Goal: Check status: Check status

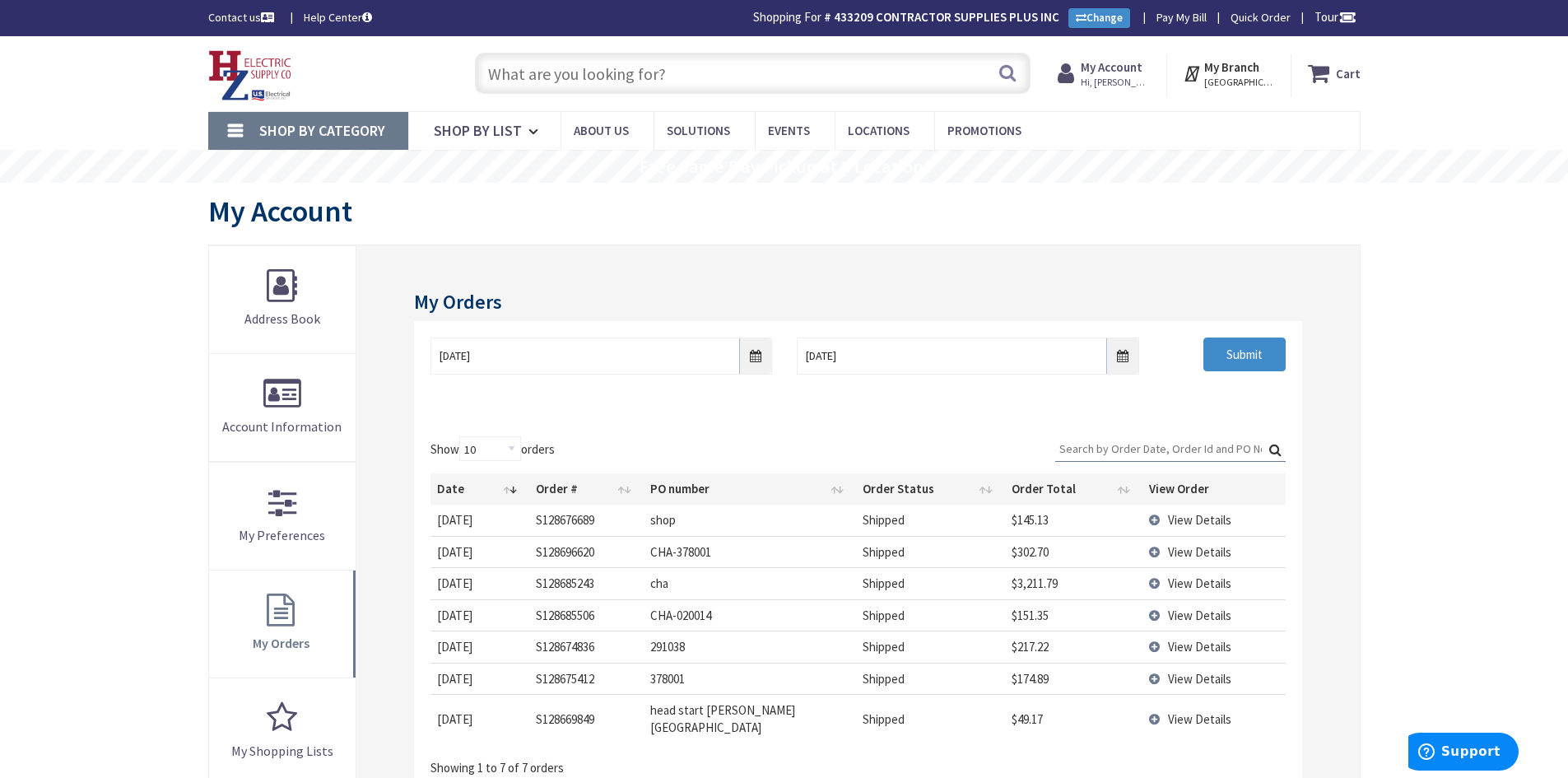
click at [574, 79] on input "text" at bounding box center [753, 73] width 556 height 41
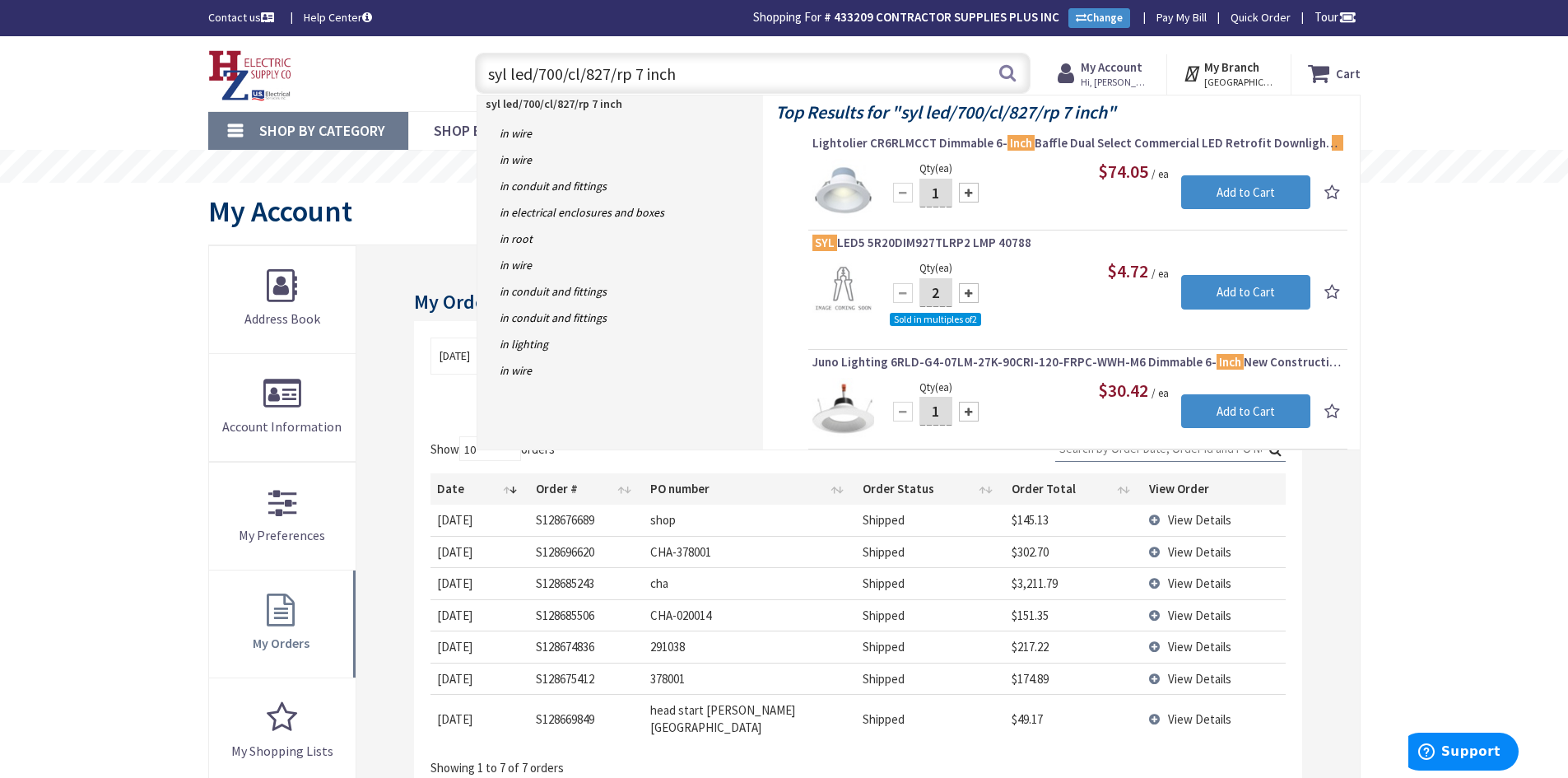
drag, startPoint x: 677, startPoint y: 79, endPoint x: 472, endPoint y: 88, distance: 205.2
click at [472, 88] on div "syl led/700/cl/827/rp 7 inch syl led/700/cl/827/rp 7 inch Search" at bounding box center [749, 72] width 564 height 53
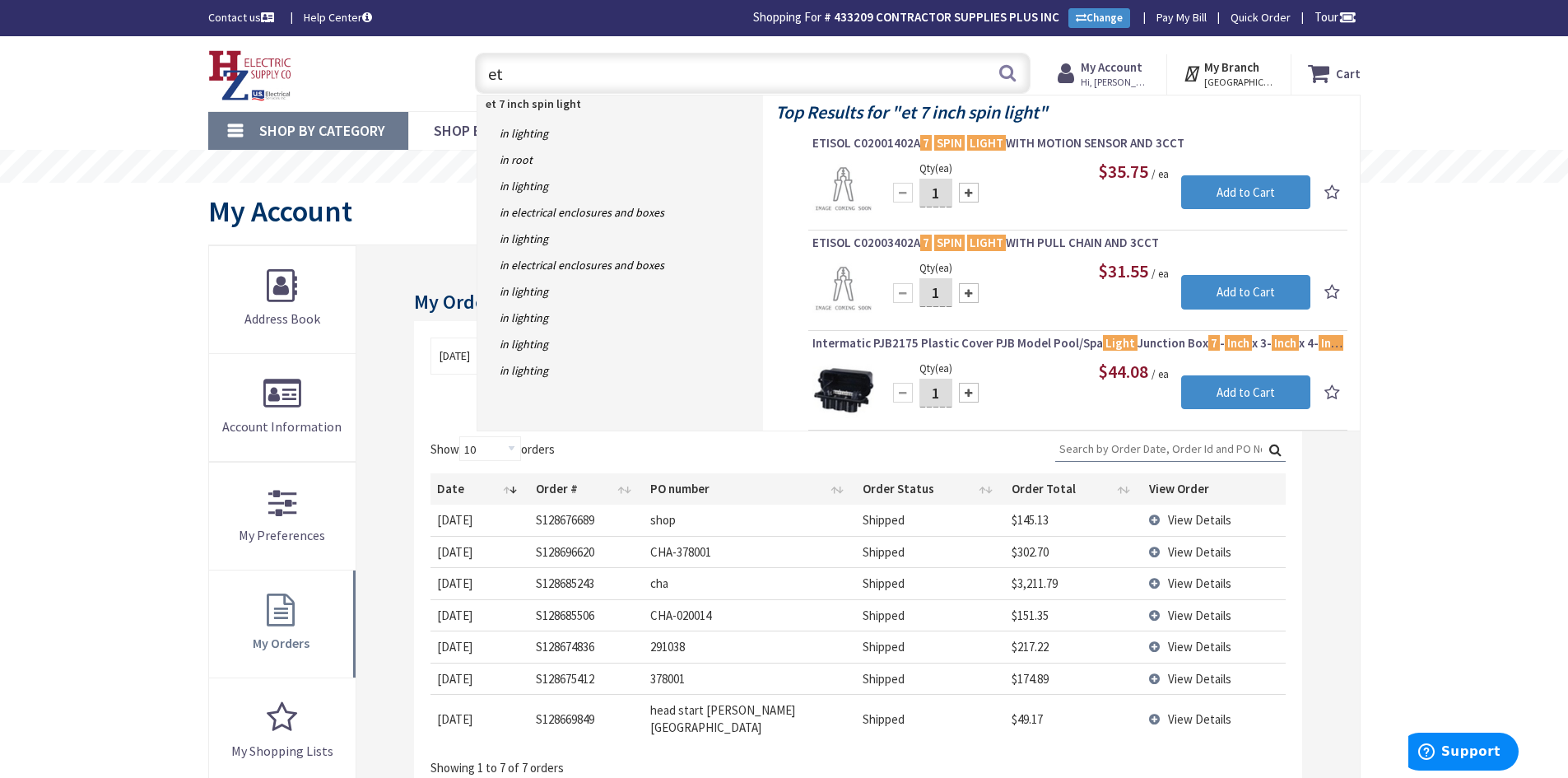
type input "e"
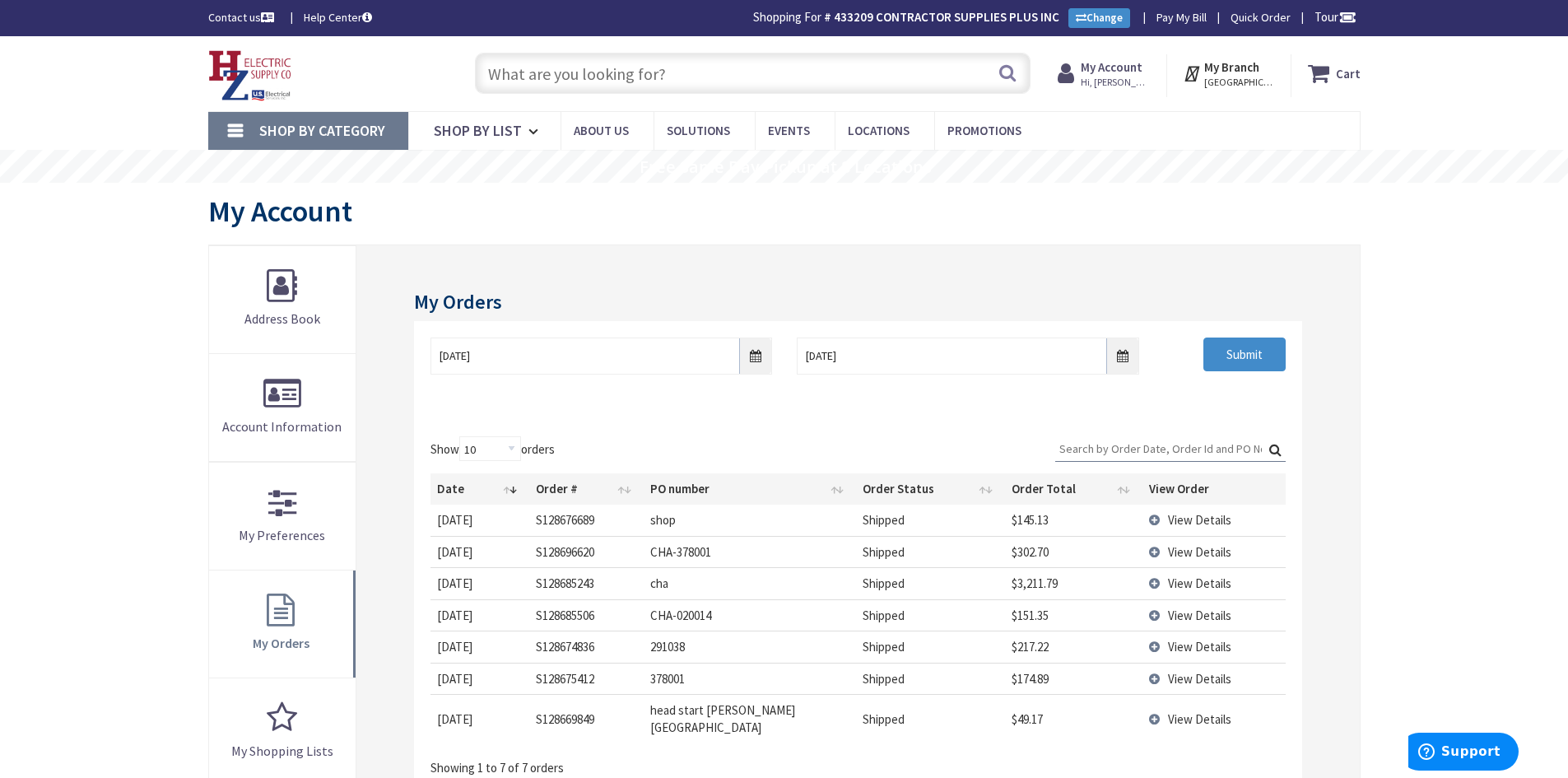
paste input "54483141"
type input "54483141"
click at [1010, 78] on button "Search" at bounding box center [1007, 73] width 21 height 37
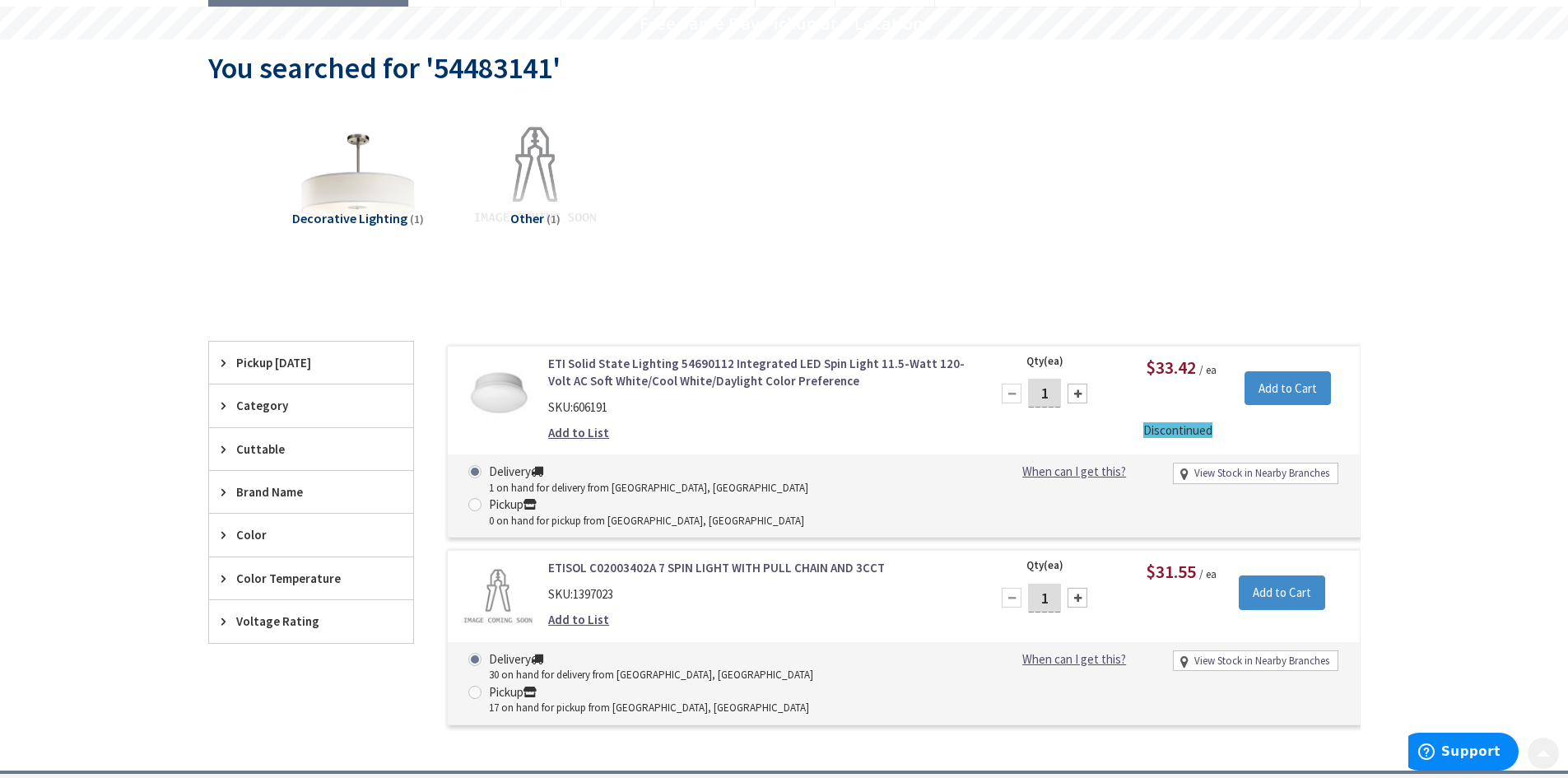
scroll to position [165, 0]
